Goal: Transaction & Acquisition: Purchase product/service

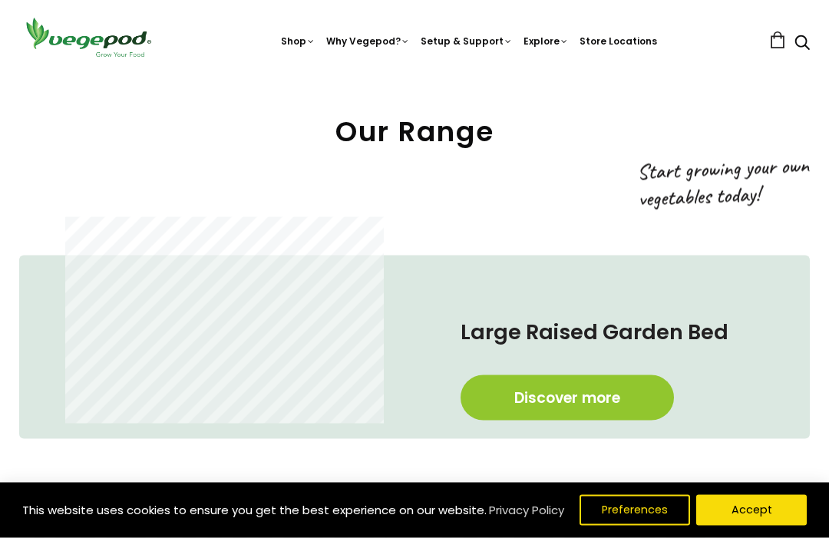
scroll to position [525, 0]
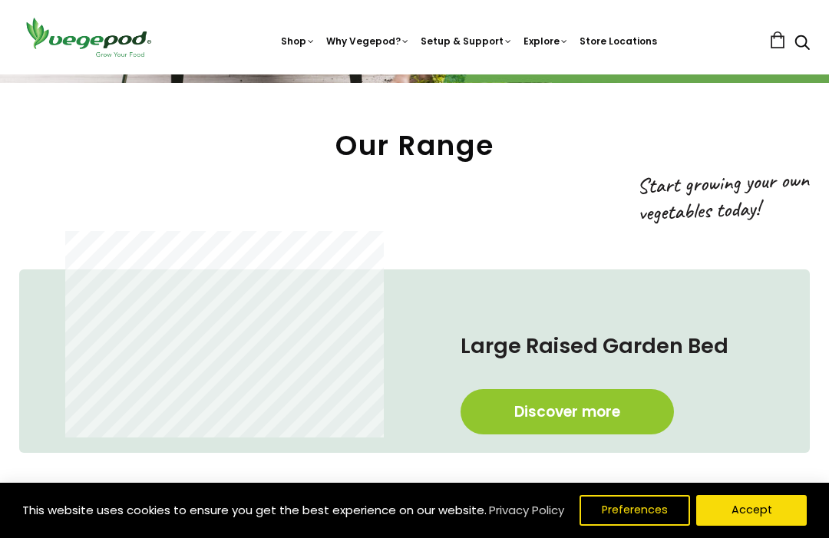
click at [525, 402] on link "Discover more" at bounding box center [568, 411] width 214 height 45
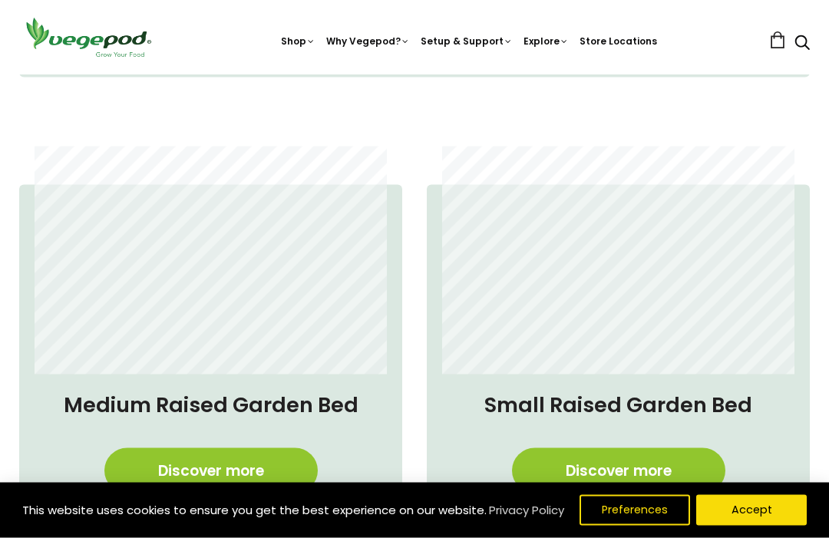
scroll to position [902, 0]
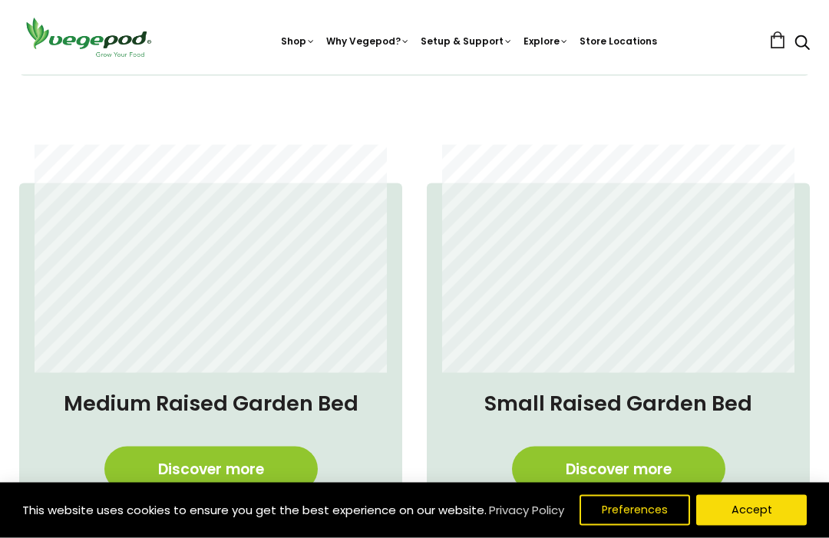
click at [223, 469] on link "Discover more" at bounding box center [211, 469] width 214 height 45
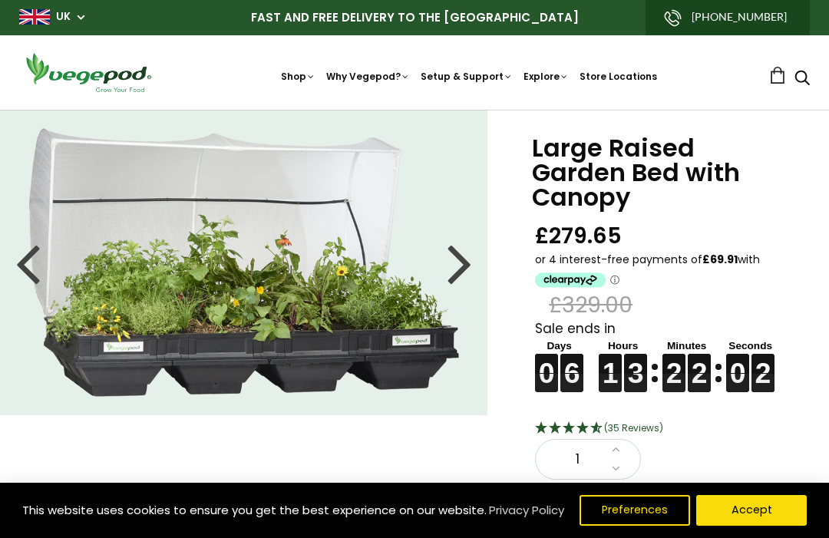
click at [408, 445] on div "0" at bounding box center [402, 516] width 854 height 812
click at [462, 255] on div at bounding box center [460, 262] width 25 height 69
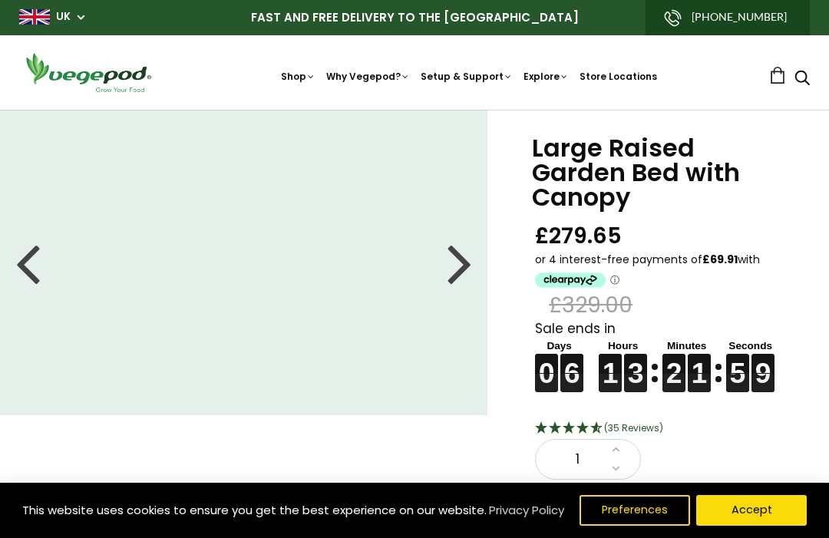
click at [452, 267] on div at bounding box center [460, 262] width 25 height 69
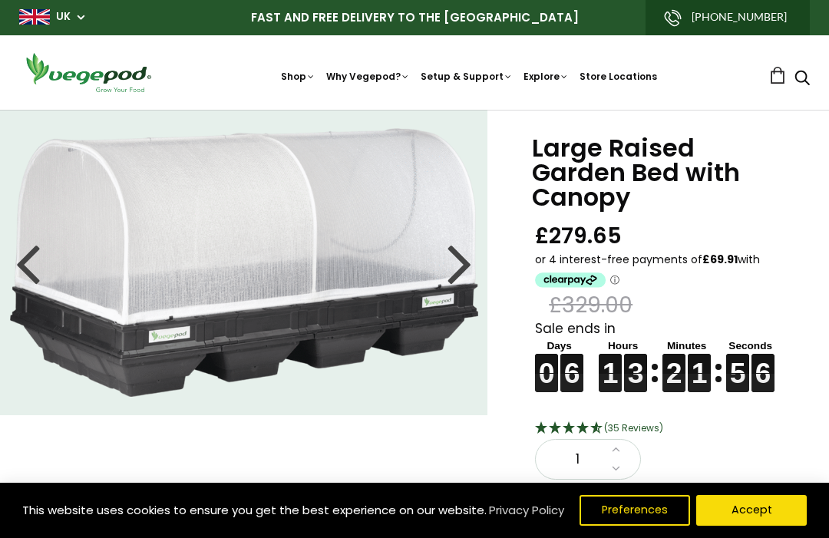
click at [453, 270] on div at bounding box center [460, 262] width 25 height 69
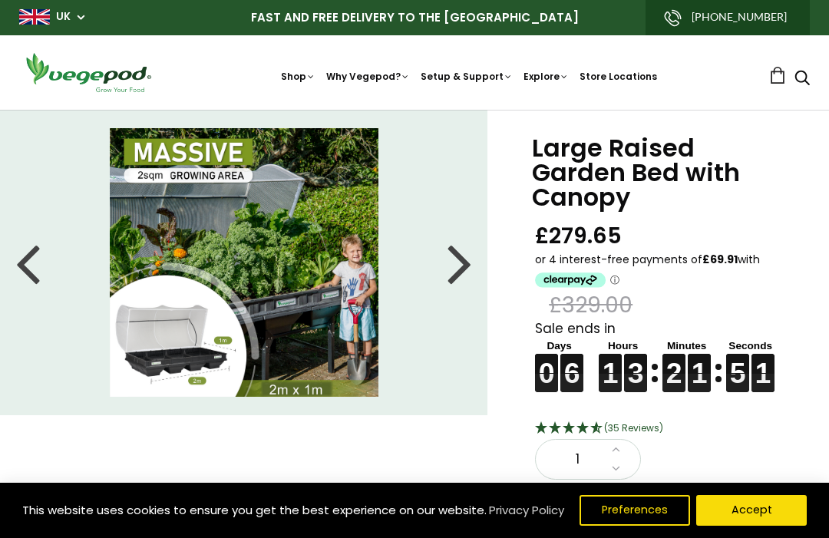
click at [449, 269] on div at bounding box center [460, 262] width 25 height 69
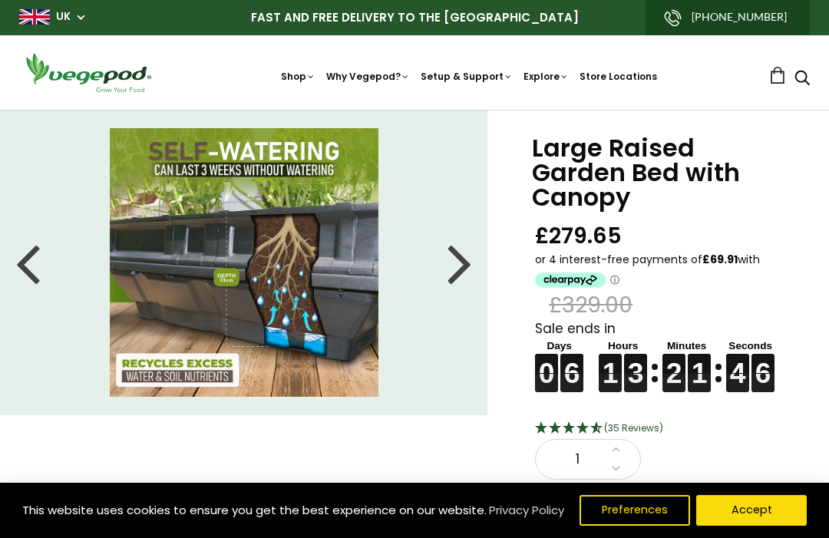
click at [449, 270] on div at bounding box center [460, 262] width 25 height 69
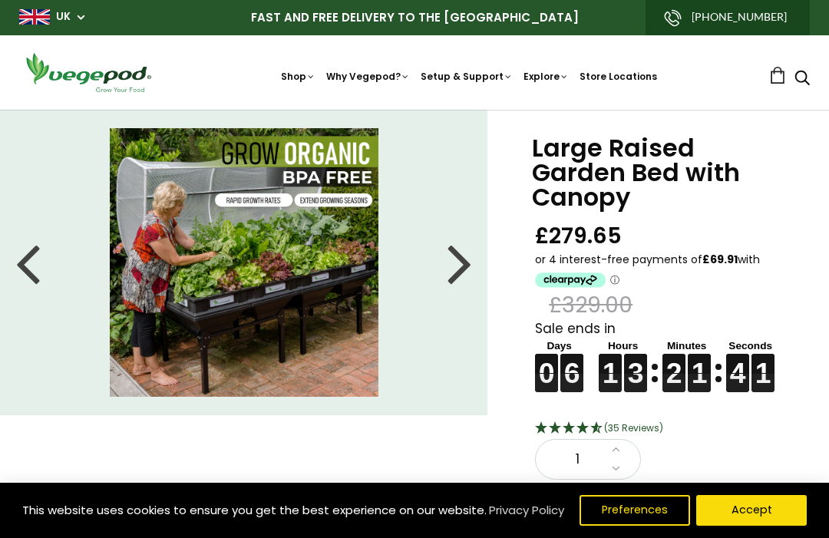
click at [449, 275] on div at bounding box center [460, 262] width 25 height 69
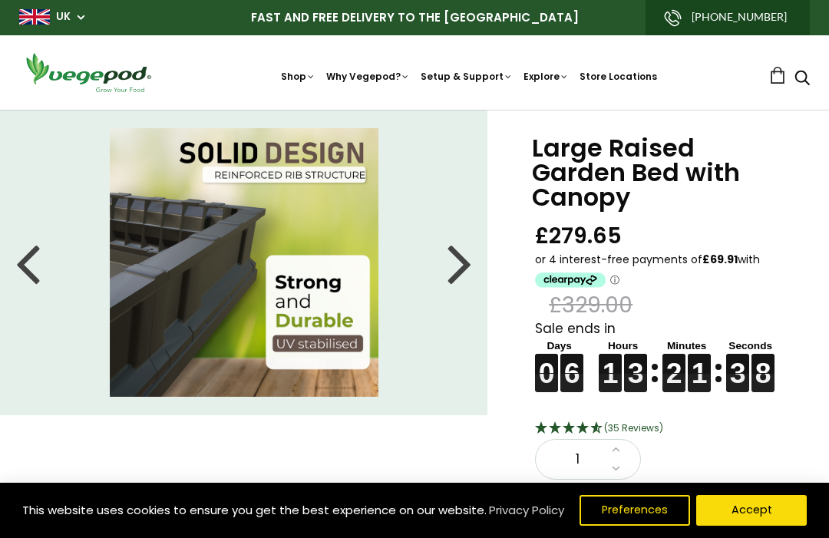
click at [458, 268] on div at bounding box center [460, 262] width 25 height 69
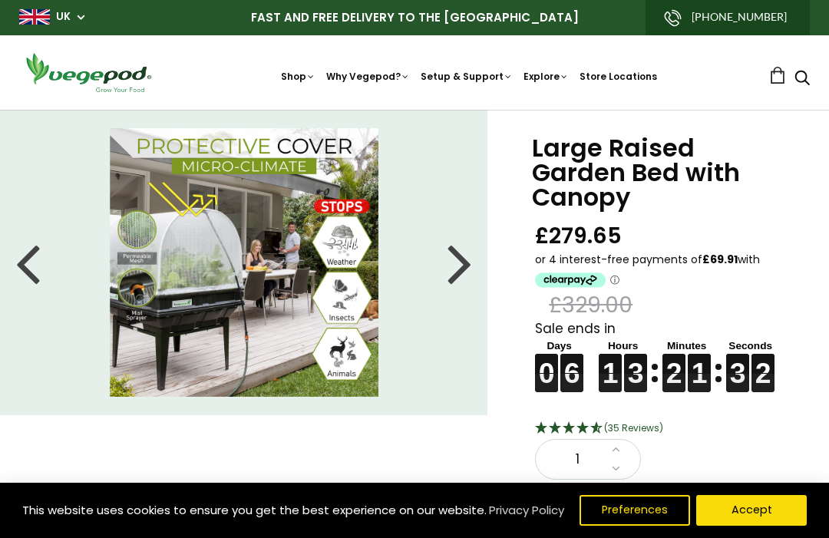
click at [456, 278] on div at bounding box center [460, 262] width 25 height 69
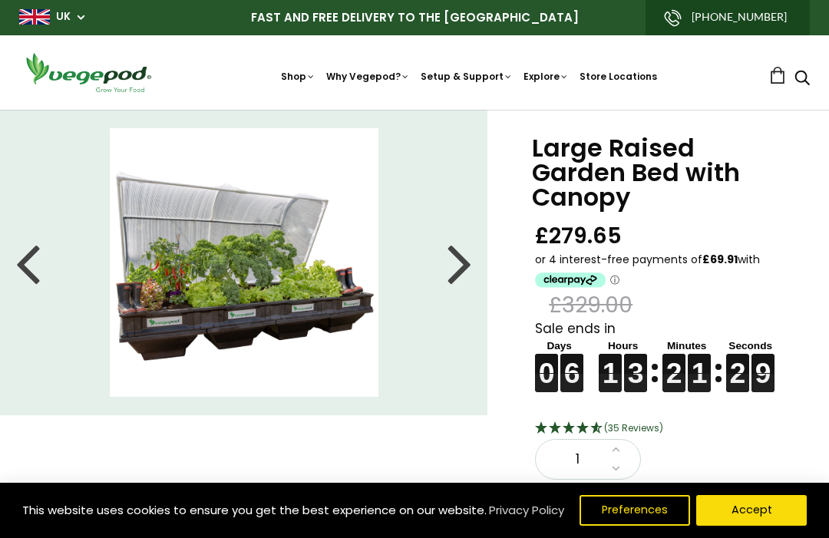
click at [453, 275] on div at bounding box center [460, 262] width 25 height 69
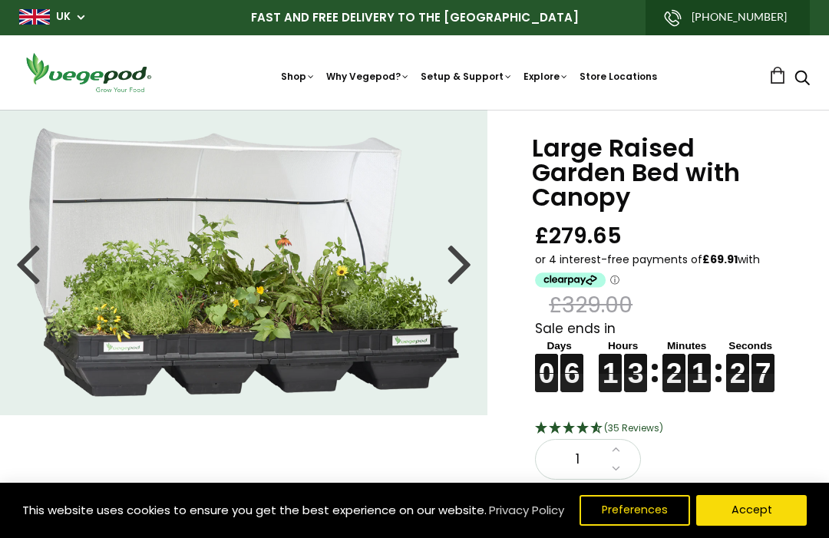
click at [456, 274] on div at bounding box center [460, 262] width 25 height 69
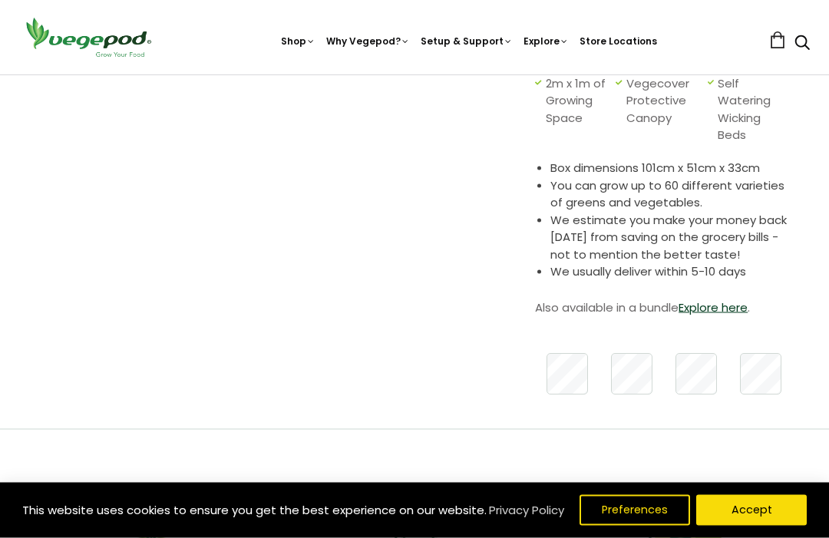
scroll to position [494, 0]
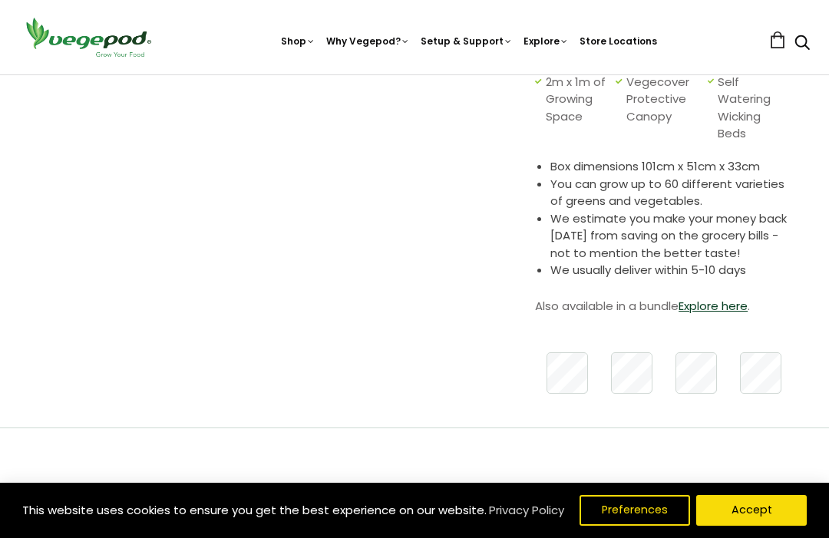
click at [709, 302] on link "Explore here" at bounding box center [713, 306] width 69 height 16
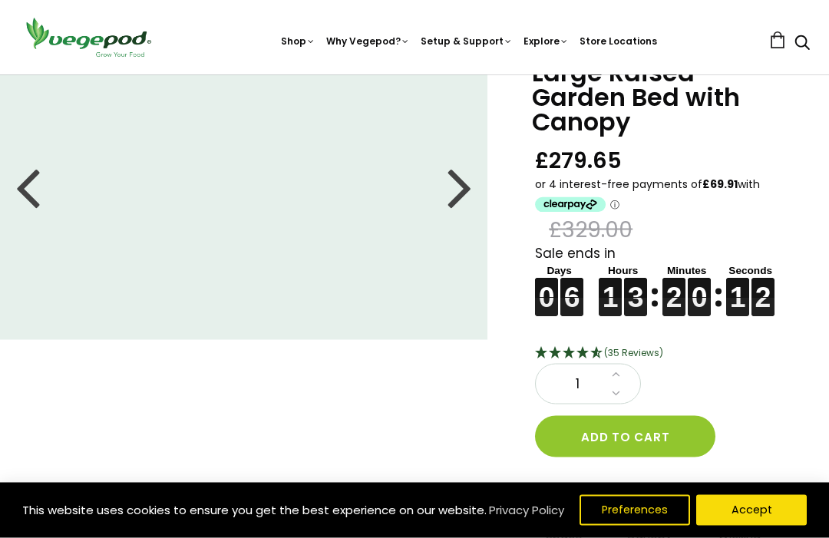
scroll to position [54, 0]
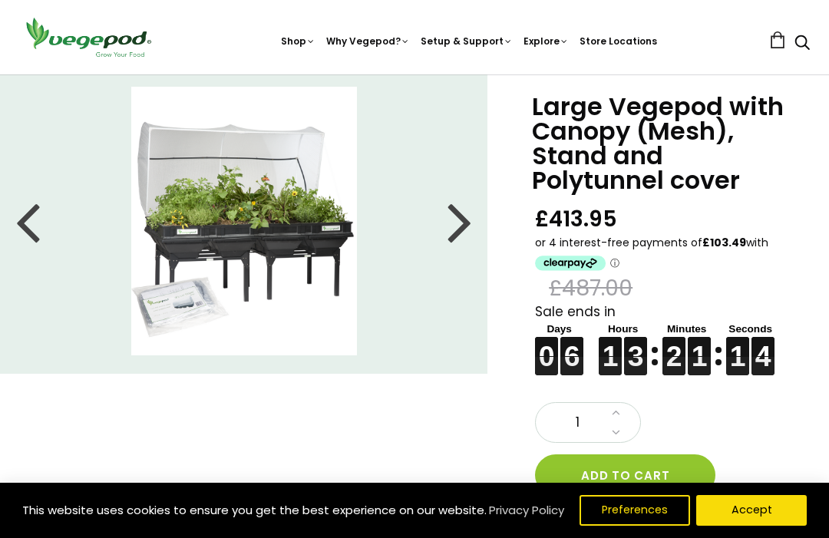
scroll to position [43, 0]
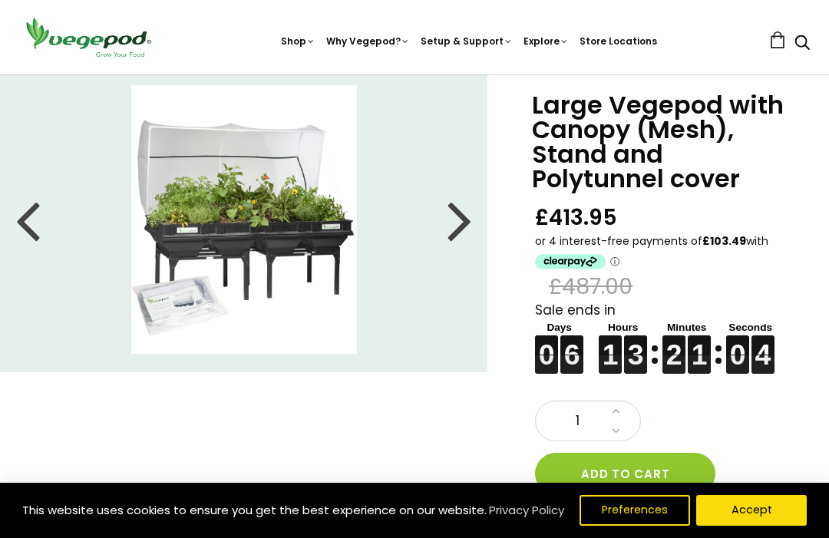
click at [451, 236] on div at bounding box center [460, 219] width 25 height 69
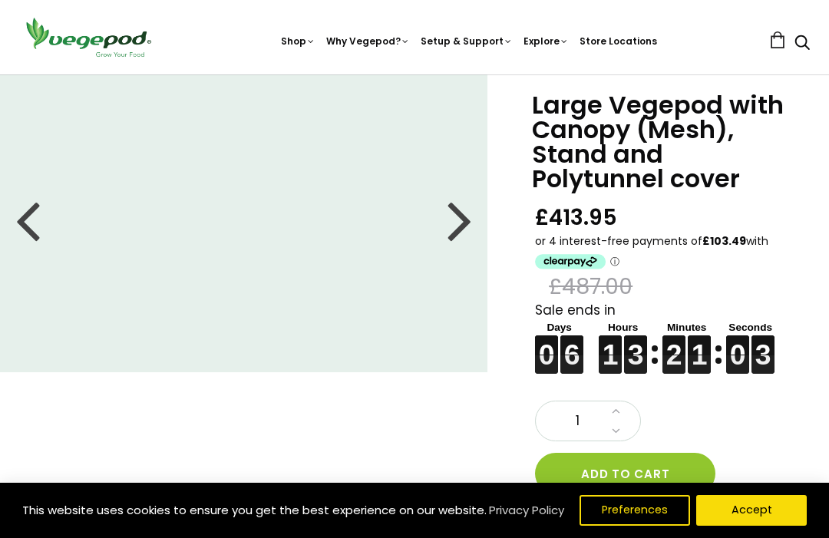
click at [454, 227] on div at bounding box center [460, 219] width 25 height 69
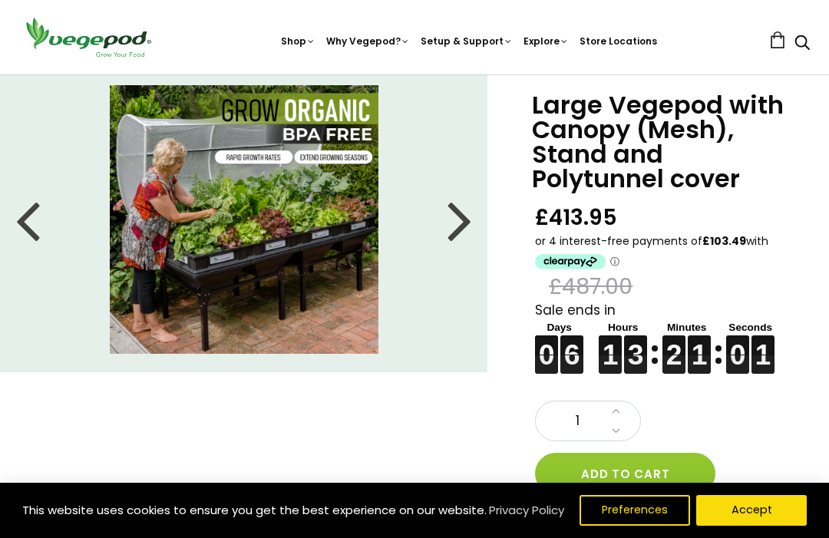
click at [451, 234] on div at bounding box center [460, 219] width 25 height 69
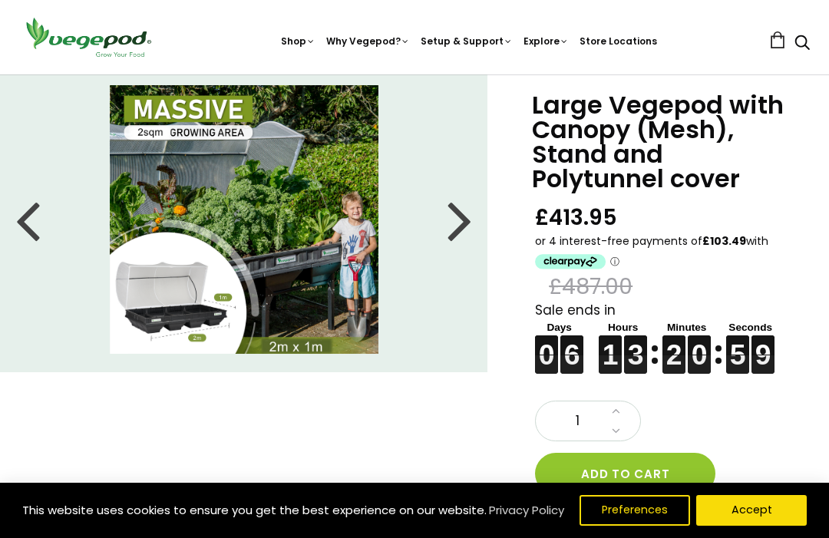
click at [449, 239] on div at bounding box center [460, 219] width 25 height 69
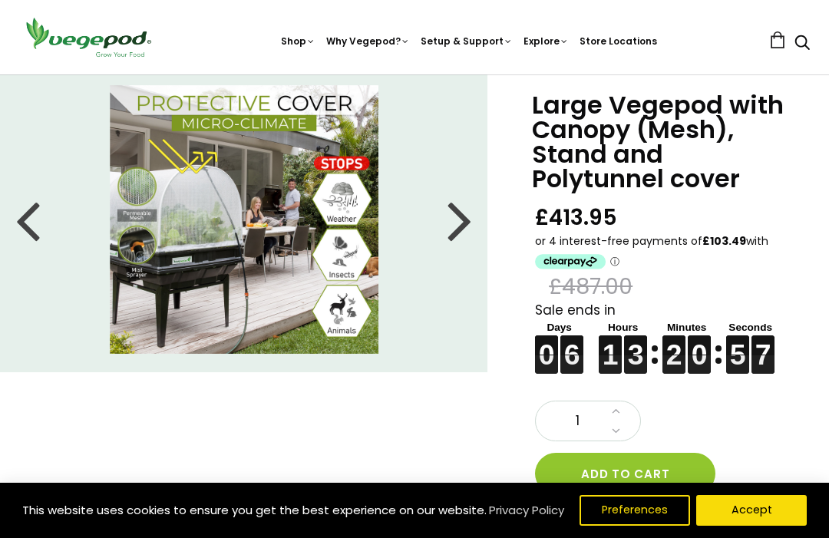
click at [449, 232] on div at bounding box center [460, 219] width 25 height 69
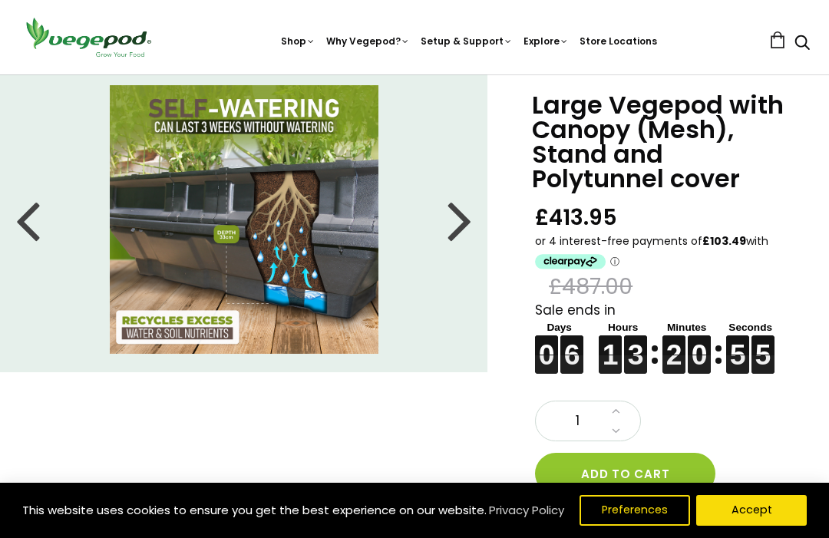
click at [451, 230] on div at bounding box center [460, 219] width 25 height 69
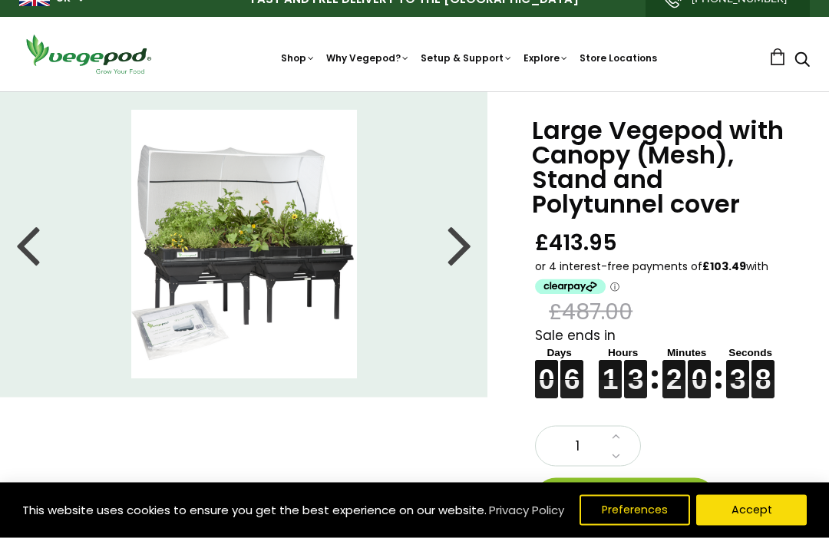
scroll to position [0, 0]
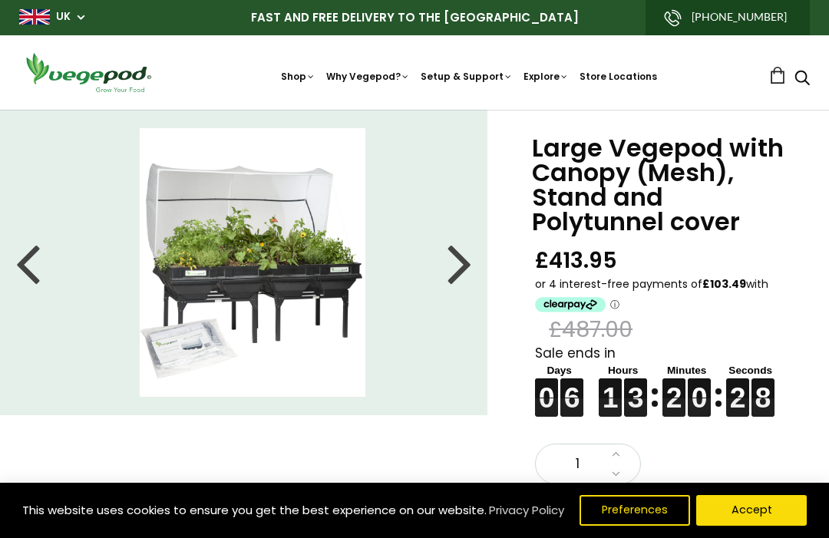
click at [191, 353] on img at bounding box center [253, 262] width 226 height 269
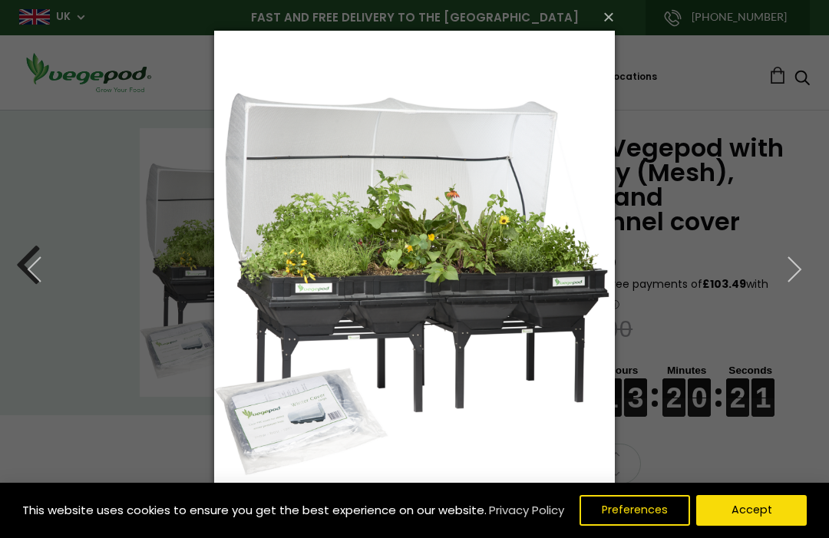
click at [107, 282] on div "× 2 of 8 Loading..." at bounding box center [414, 269] width 829 height 538
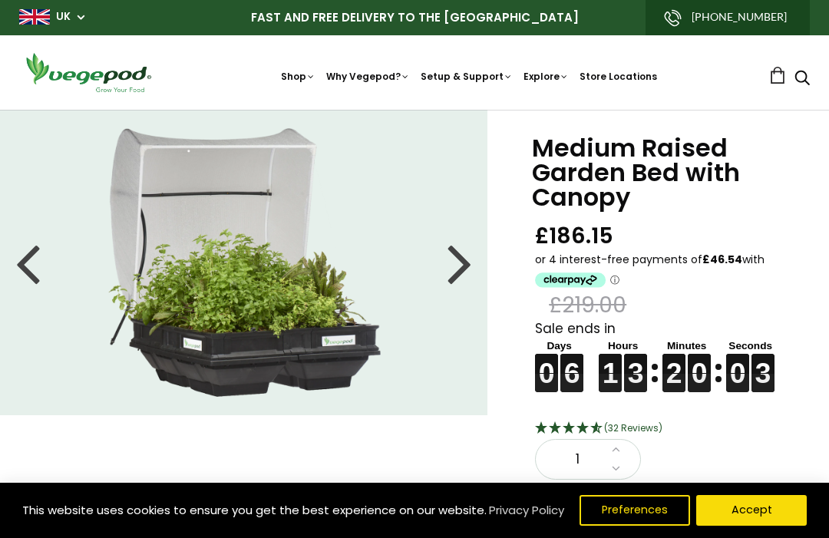
click at [449, 256] on div at bounding box center [460, 262] width 25 height 69
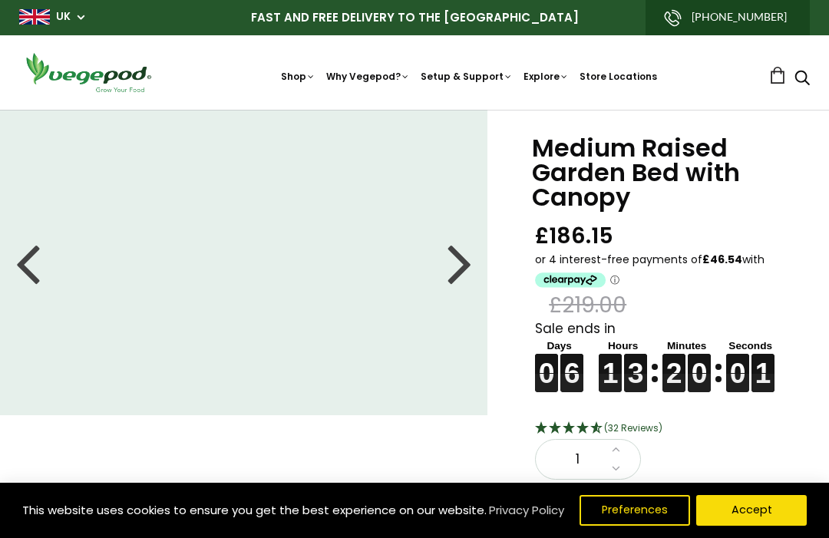
click at [458, 275] on div at bounding box center [460, 262] width 25 height 69
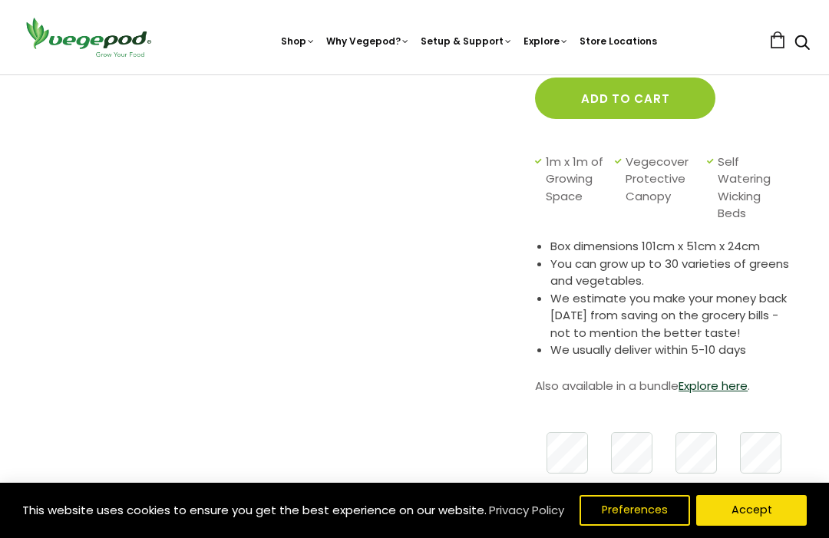
scroll to position [458, 0]
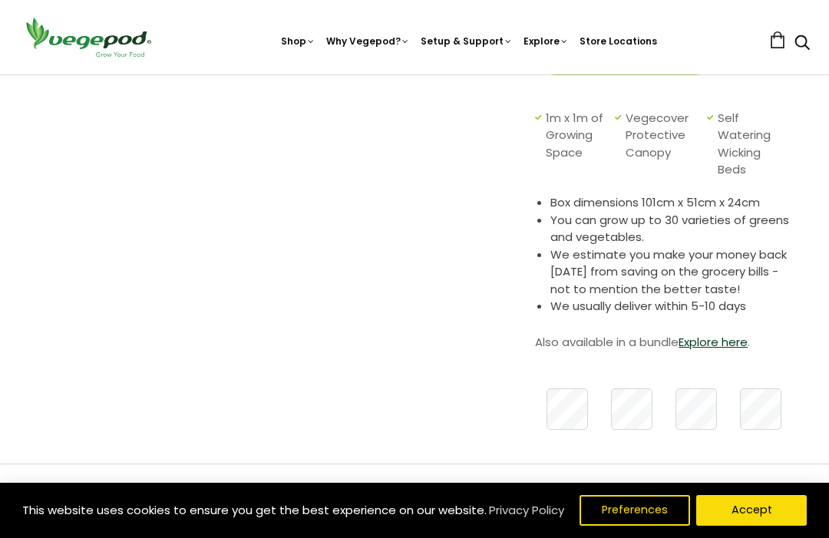
click at [717, 338] on link "Explore here" at bounding box center [713, 342] width 69 height 16
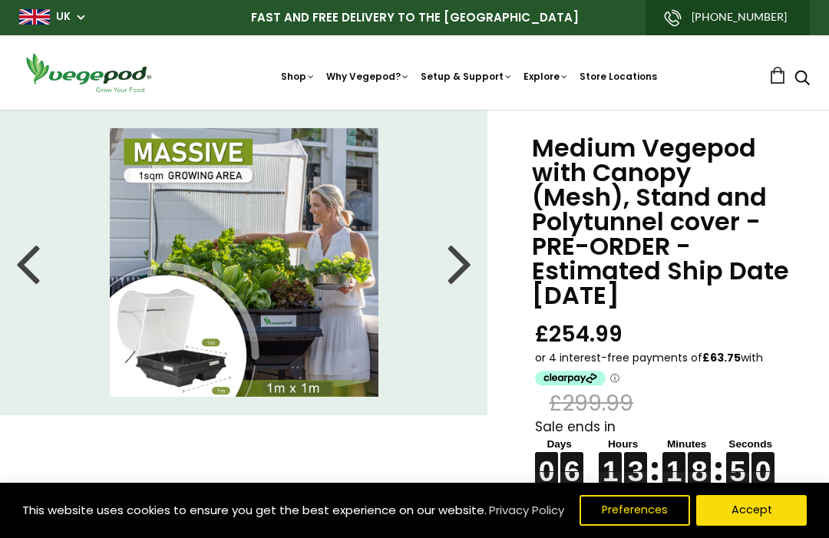
click at [450, 283] on div at bounding box center [460, 262] width 25 height 69
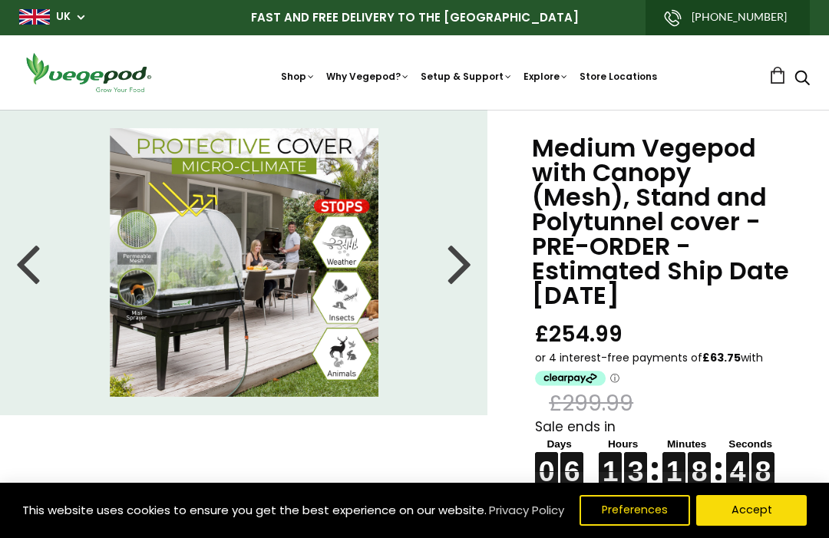
click at [456, 267] on div at bounding box center [460, 262] width 25 height 69
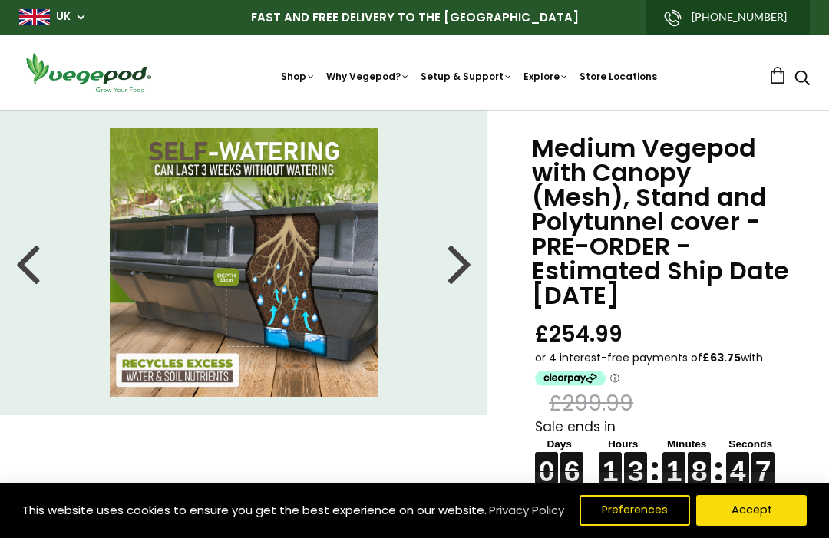
click at [458, 270] on div at bounding box center [460, 262] width 25 height 69
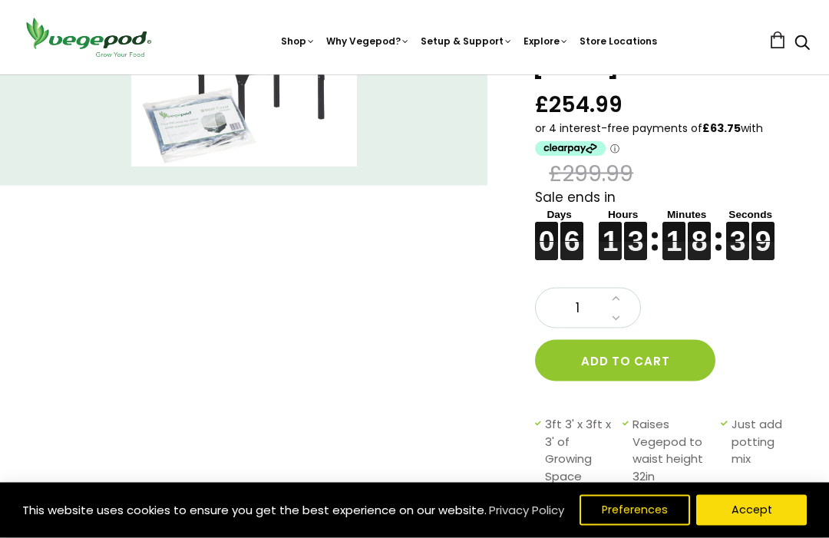
scroll to position [230, 0]
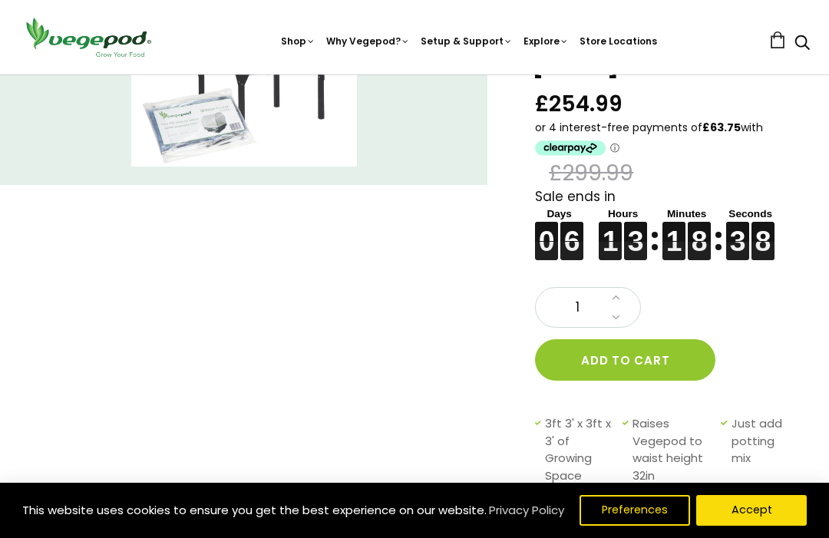
click at [588, 362] on button "Add to cart" at bounding box center [625, 359] width 180 height 41
